Goal: Navigation & Orientation: Find specific page/section

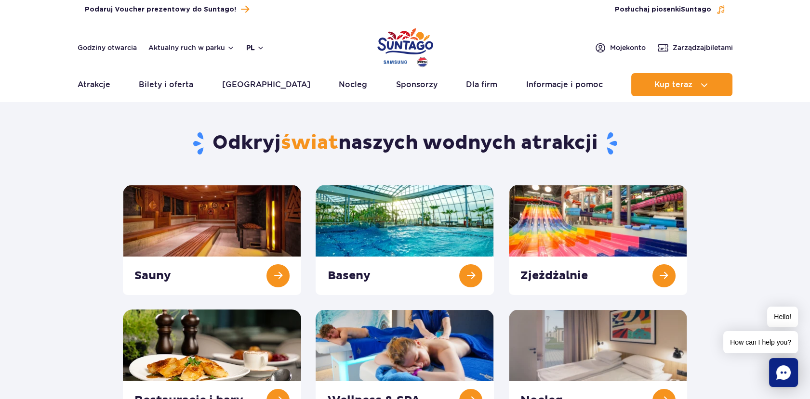
click at [250, 43] on button "pl" at bounding box center [255, 48] width 18 height 10
click at [266, 82] on ul "PL EN UA" at bounding box center [262, 88] width 30 height 44
click at [266, 89] on span "EN" at bounding box center [270, 88] width 10 height 10
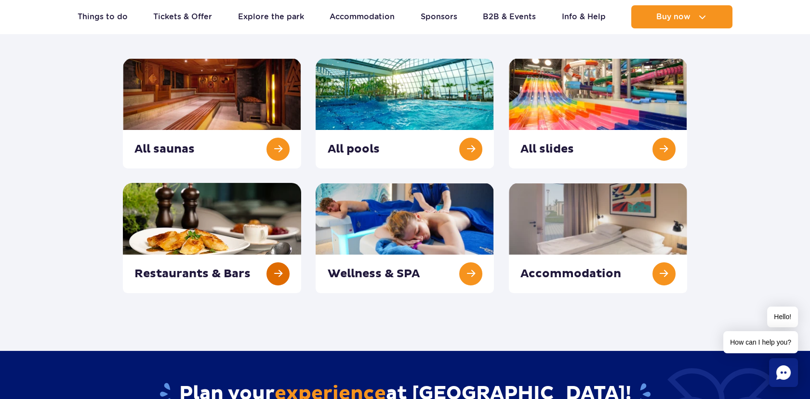
scroll to position [53, 0]
